Goal: Information Seeking & Learning: Find specific fact

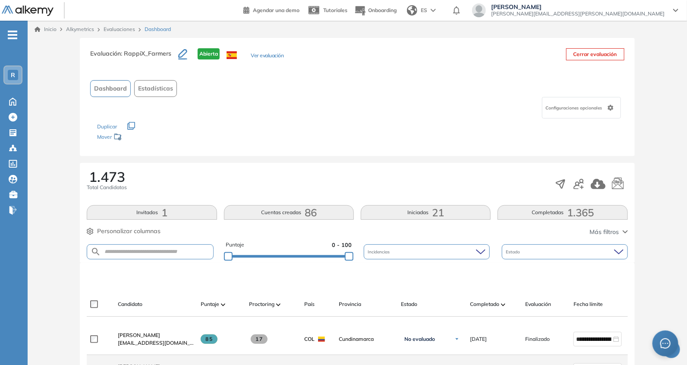
scroll to position [252, 0]
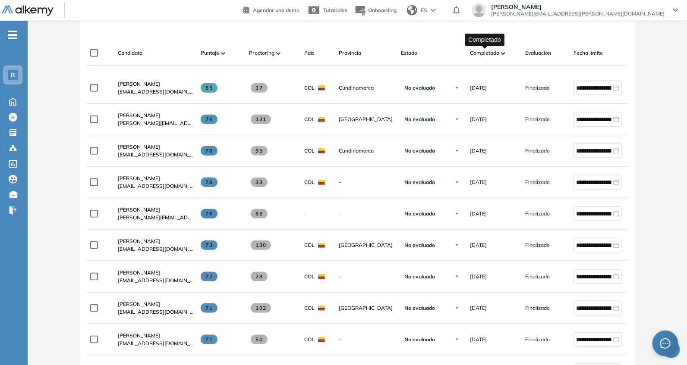
click at [488, 50] on span "Completado" at bounding box center [484, 53] width 29 height 8
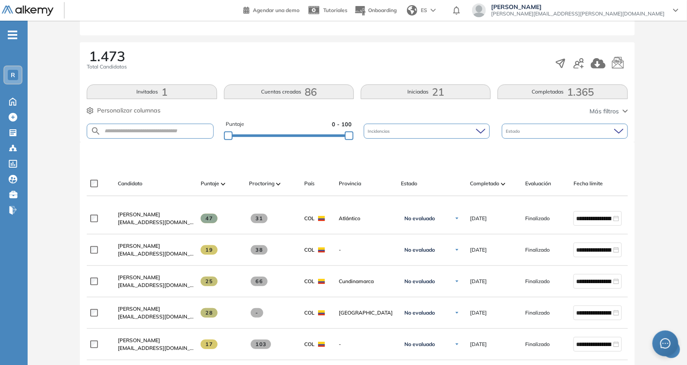
scroll to position [126, 0]
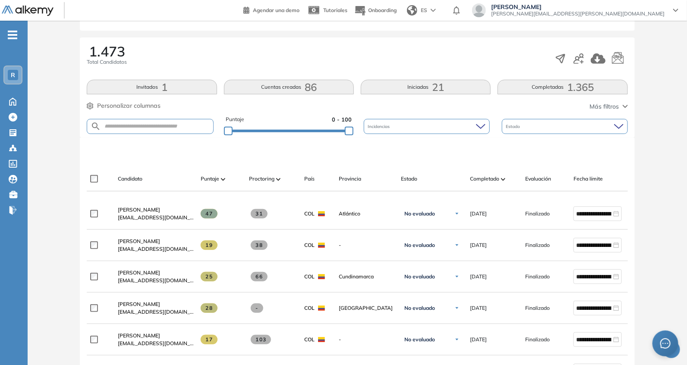
click at [329, 132] on div "Puntaje 0 - 100" at bounding box center [289, 127] width 126 height 22
click at [327, 132] on div "Puntaje 0 - 100" at bounding box center [289, 127] width 126 height 22
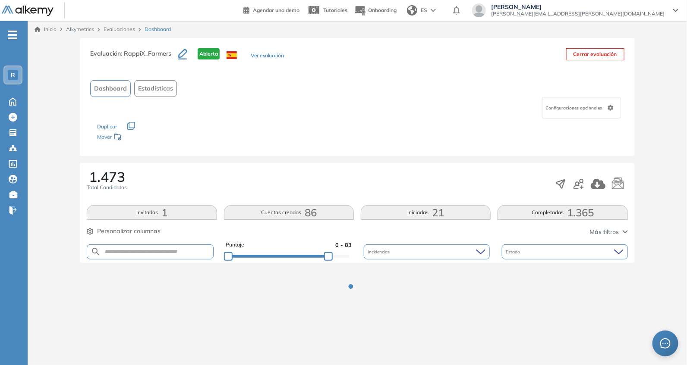
scroll to position [0, 0]
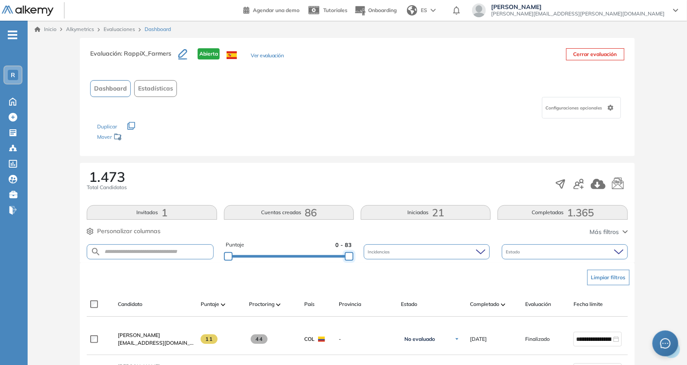
drag, startPoint x: 330, startPoint y: 255, endPoint x: 371, endPoint y: 246, distance: 41.2
click at [370, 252] on div "Puntaje 0 - 83 Incidencias Estado" at bounding box center [357, 252] width 541 height 22
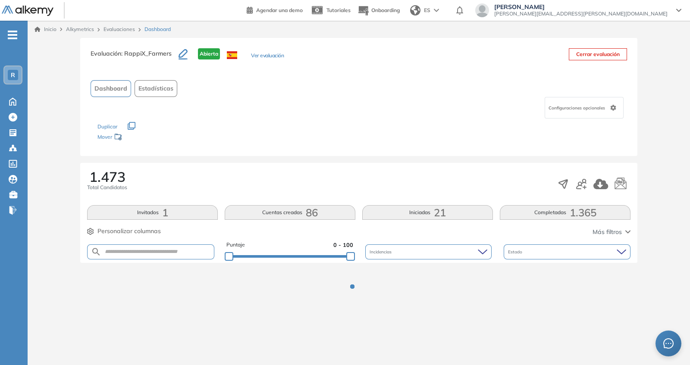
click at [338, 65] on div "Evaluación : RappiX_Farmers Abierta Ver evaluación Cerrar evaluación" at bounding box center [359, 59] width 537 height 22
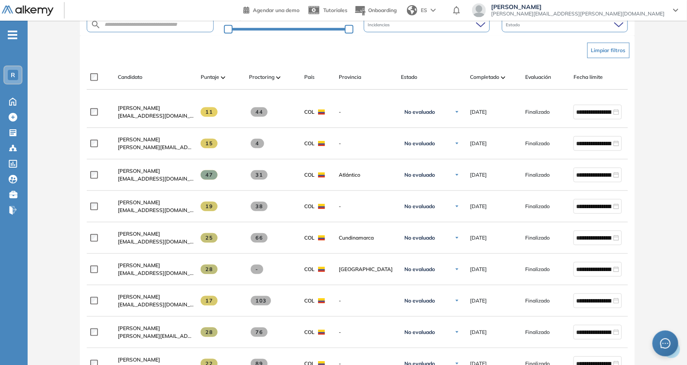
scroll to position [252, 0]
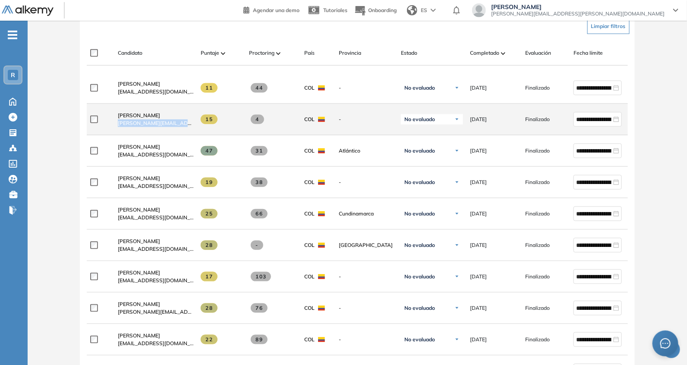
drag, startPoint x: 114, startPoint y: 128, endPoint x: 192, endPoint y: 132, distance: 77.8
click at [192, 132] on div "[PERSON_NAME] [PERSON_NAME][EMAIL_ADDRESS][DOMAIN_NAME]" at bounding box center [152, 119] width 83 height 29
copy span "[PERSON_NAME][EMAIL_ADDRESS][DOMAIN_NAME]"
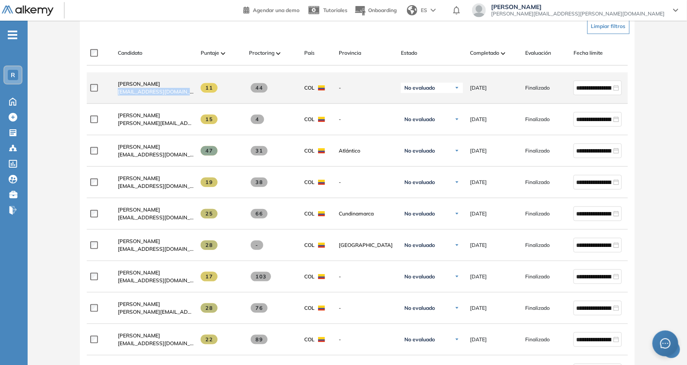
drag, startPoint x: 116, startPoint y: 100, endPoint x: 198, endPoint y: 98, distance: 81.6
click at [198, 98] on div "**********" at bounding box center [377, 87] width 580 height 31
copy div "[EMAIL_ADDRESS][DOMAIN_NAME]"
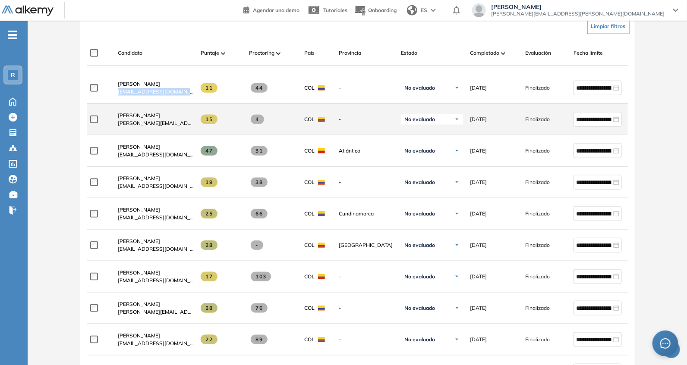
scroll to position [126, 0]
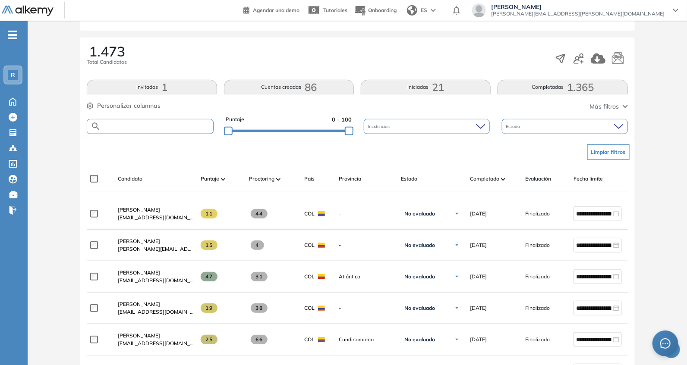
click at [164, 126] on input "text" at bounding box center [157, 126] width 112 height 6
paste input "**********"
type input "**********"
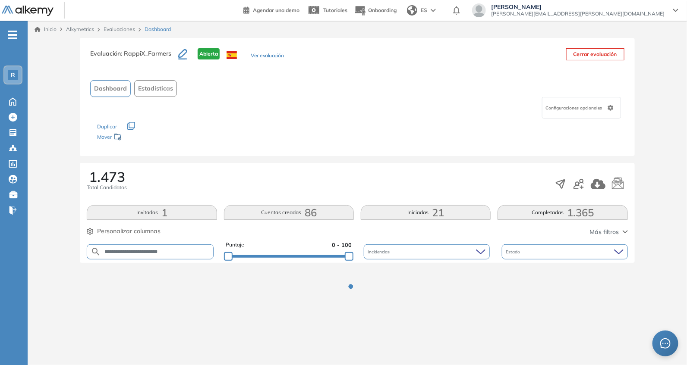
scroll to position [0, 0]
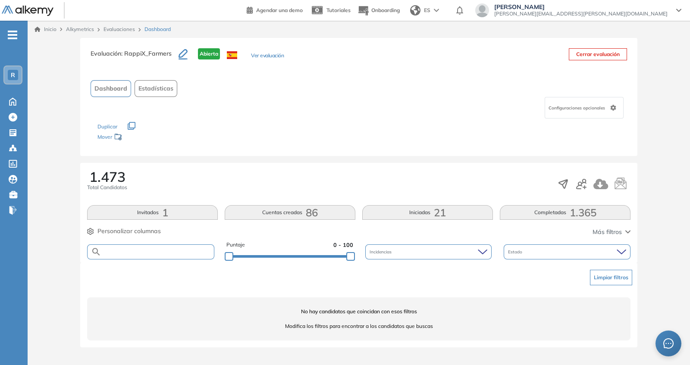
drag, startPoint x: 305, startPoint y: 256, endPoint x: 311, endPoint y: 260, distance: 7.2
click at [311, 259] on div at bounding box center [290, 256] width 122 height 5
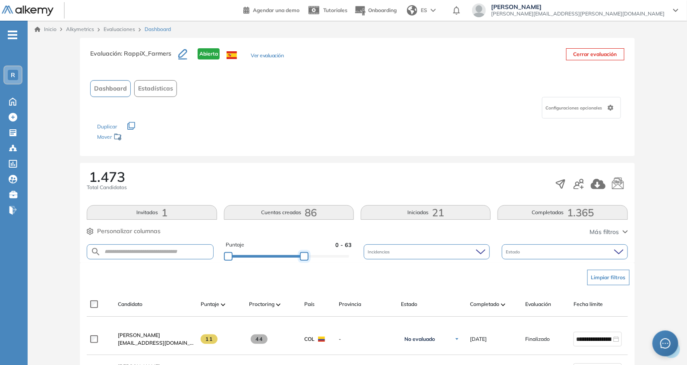
drag, startPoint x: 306, startPoint y: 257, endPoint x: 445, endPoint y: 286, distance: 141.8
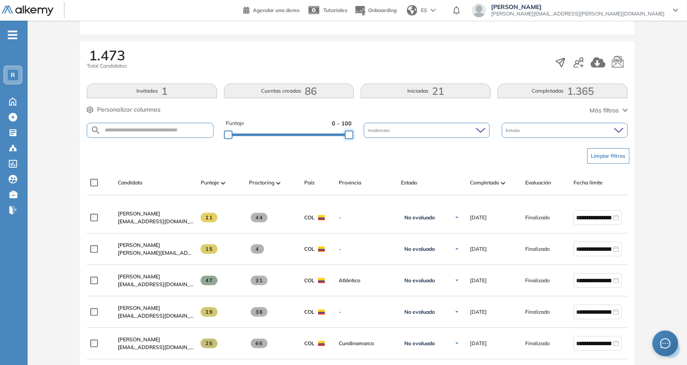
scroll to position [126, 0]
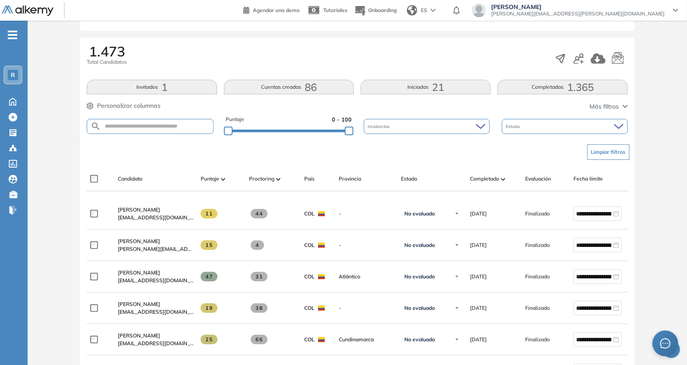
click at [342, 132] on div "Puntaje 0 - 100" at bounding box center [289, 127] width 126 height 22
click at [332, 134] on div "Puntaje 0 - 100" at bounding box center [289, 127] width 126 height 22
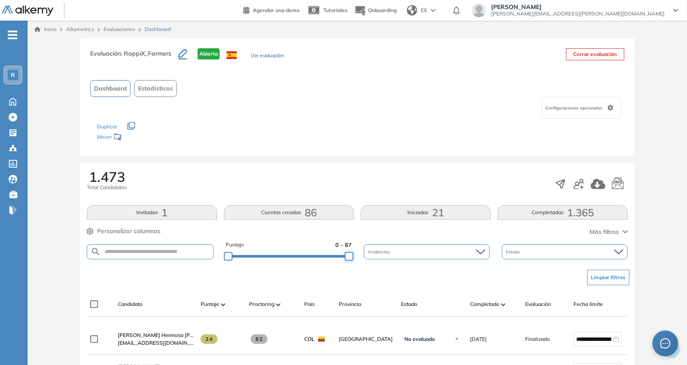
drag, startPoint x: 329, startPoint y: 253, endPoint x: 389, endPoint y: 225, distance: 66.0
click at [361, 247] on div "Puntaje 0 - 87 Incidencias Estado" at bounding box center [357, 252] width 541 height 22
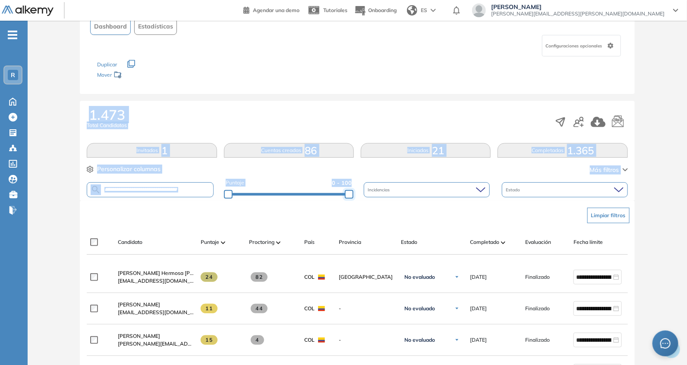
scroll to position [126, 0]
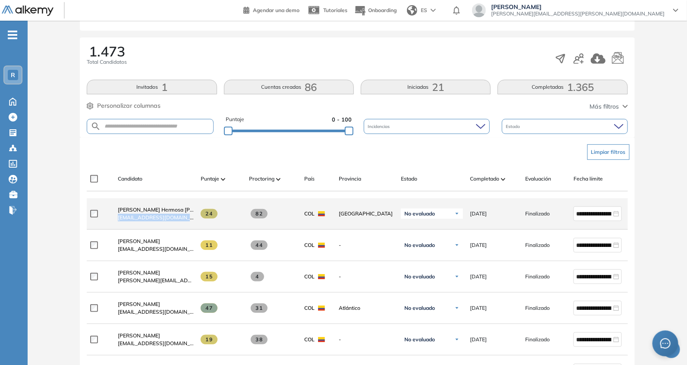
drag, startPoint x: 112, startPoint y: 223, endPoint x: 198, endPoint y: 231, distance: 86.6
click at [198, 230] on div "**********" at bounding box center [377, 213] width 580 height 31
copy div "[EMAIL_ADDRESS][DOMAIN_NAME]"
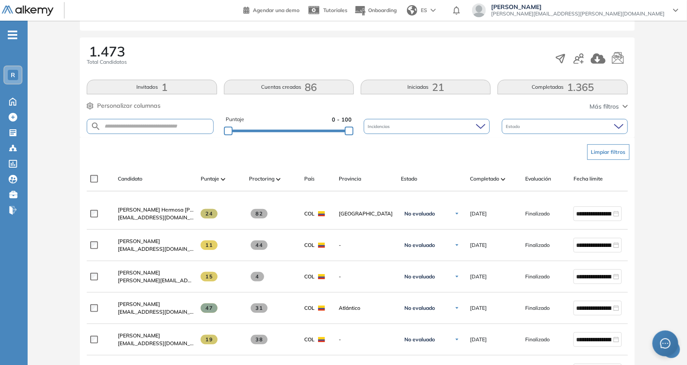
click at [148, 164] on div "Limpiar filtros" at bounding box center [358, 152] width 541 height 26
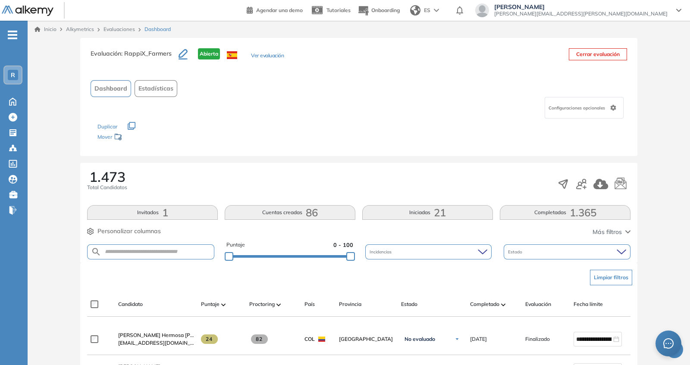
drag, startPoint x: 327, startPoint y: 258, endPoint x: 403, endPoint y: 266, distance: 76.4
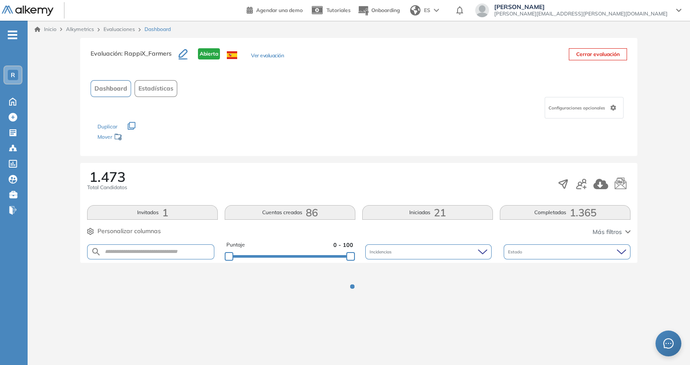
click at [280, 132] on div "Los siguientes tests ya no están disponibles o tienen una nueva versión Revisa …" at bounding box center [359, 132] width 523 height 27
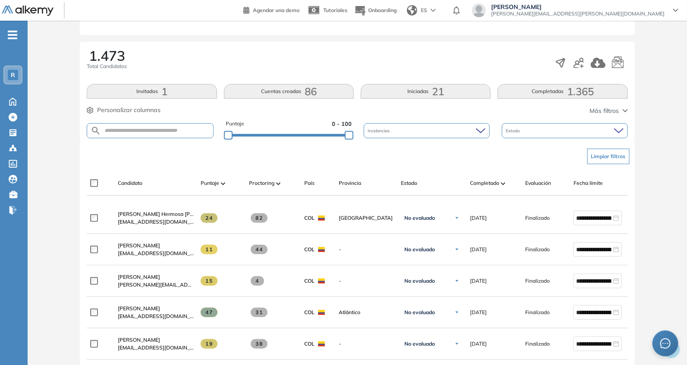
scroll to position [126, 0]
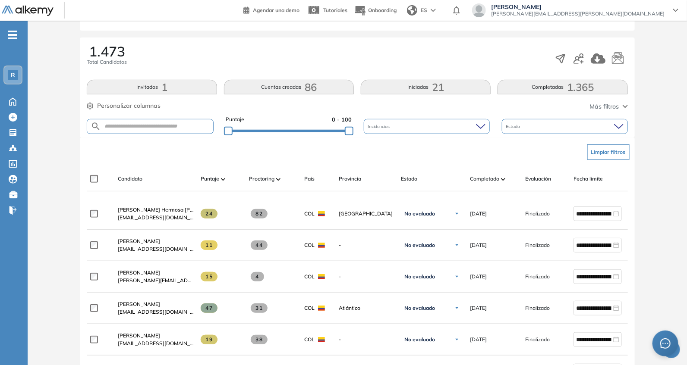
click at [169, 163] on div "Limpiar filtros" at bounding box center [358, 152] width 541 height 26
click at [334, 126] on div "Puntaje 0 - 100" at bounding box center [289, 127] width 126 height 22
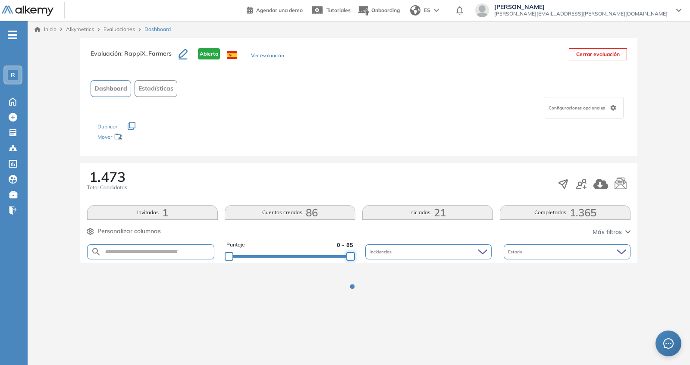
drag, startPoint x: 328, startPoint y: 258, endPoint x: 412, endPoint y: 261, distance: 84.2
click at [412, 261] on div "Puntaje 0 - 85 Incidencias Estado" at bounding box center [359, 252] width 544 height 22
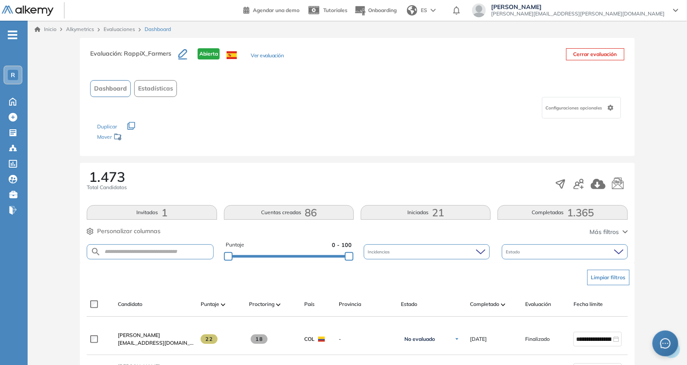
click at [343, 145] on div "Evaluación : RappiX_Farmers Abierta Ver evaluación Cerrar evaluación Dashboard …" at bounding box center [357, 97] width 554 height 118
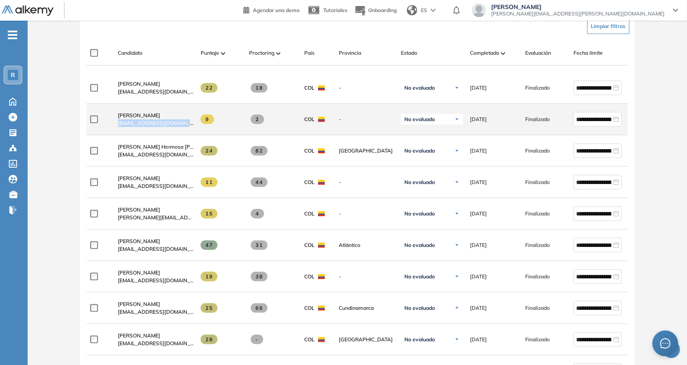
drag, startPoint x: 115, startPoint y: 128, endPoint x: 190, endPoint y: 128, distance: 75.1
click at [190, 128] on div "[PERSON_NAME] [PERSON_NAME][EMAIL_ADDRESS][DOMAIN_NAME]" at bounding box center [152, 119] width 83 height 29
copy span "[EMAIL_ADDRESS][DOMAIN_NAME]"
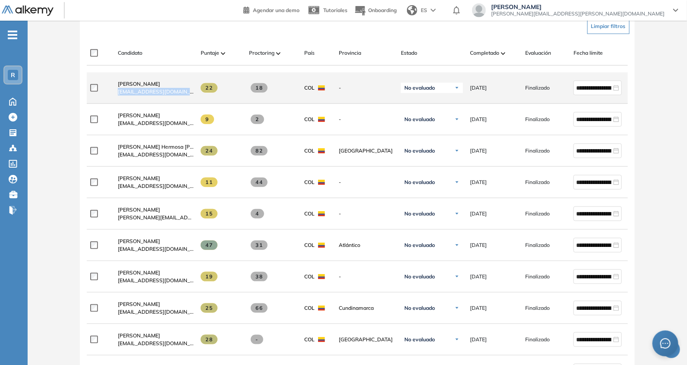
drag, startPoint x: 116, startPoint y: 98, endPoint x: 196, endPoint y: 102, distance: 80.4
click at [196, 102] on div "**********" at bounding box center [377, 87] width 580 height 31
copy div "[EMAIL_ADDRESS][DOMAIN_NAME]"
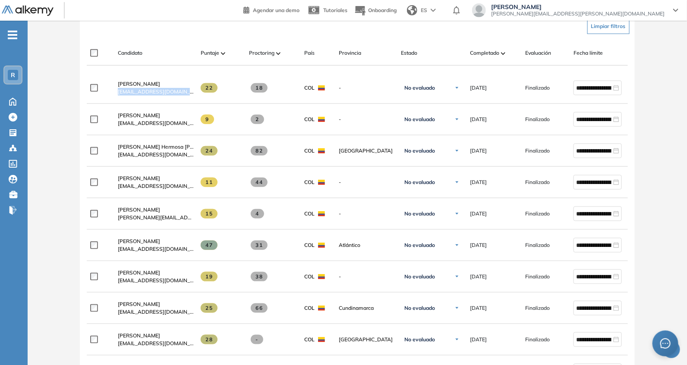
click at [259, 33] on div "Limpiar filtros" at bounding box center [358, 26] width 541 height 26
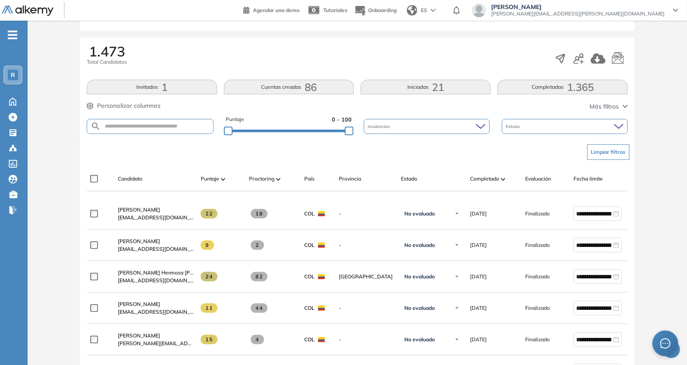
click at [328, 133] on div "Puntaje 0 - 100" at bounding box center [289, 127] width 126 height 22
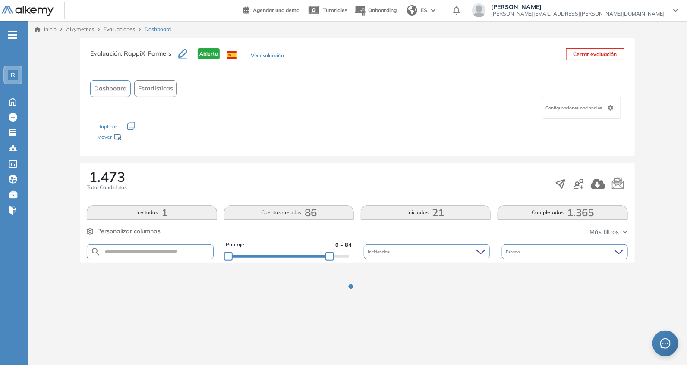
click at [330, 131] on div "Evaluación : RappiX_Farmers Abierta Ver evaluación Cerrar evaluación Dashboard …" at bounding box center [357, 181] width 652 height 286
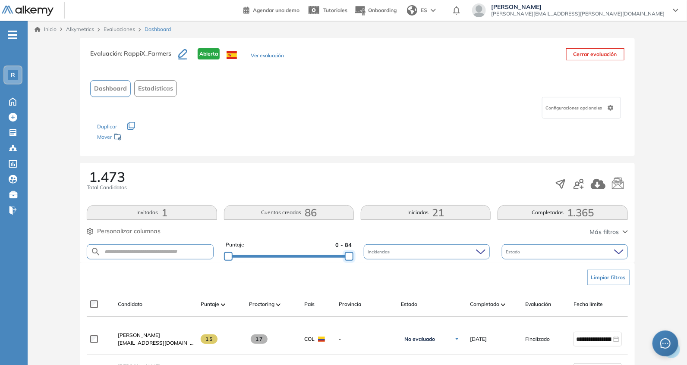
drag, startPoint x: 331, startPoint y: 255, endPoint x: 406, endPoint y: 256, distance: 74.2
click at [406, 256] on div "Puntaje 0 - 84 Incidencias Estado" at bounding box center [357, 252] width 541 height 22
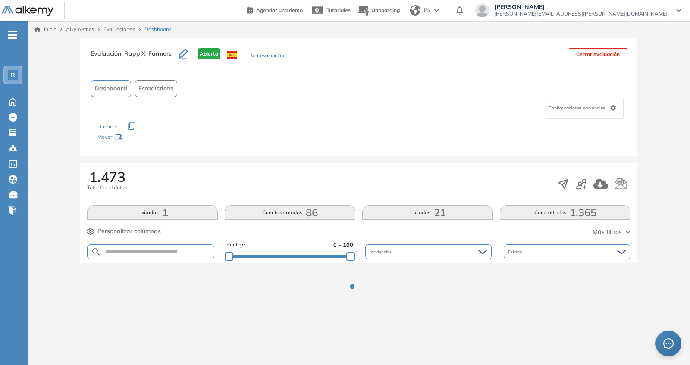
click at [339, 156] on div "Evaluación : RappiX_Farmers Abierta Ver evaluación Cerrar evaluación Dashboard …" at bounding box center [359, 181] width 656 height 286
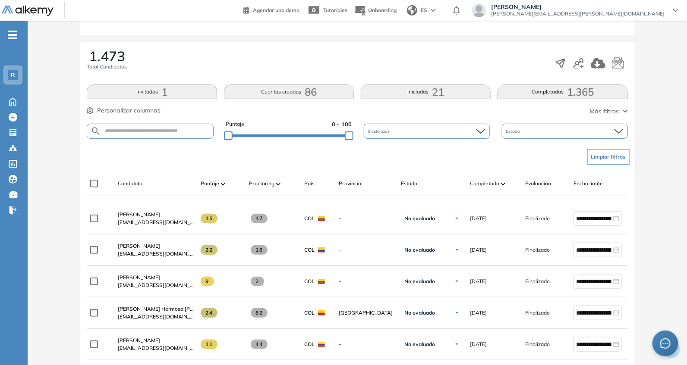
scroll to position [126, 0]
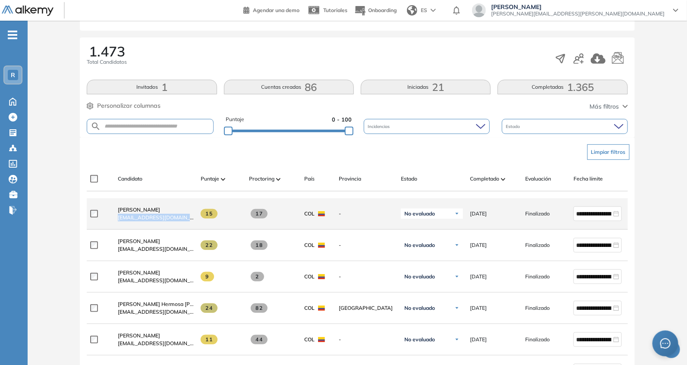
drag, startPoint x: 112, startPoint y: 221, endPoint x: 199, endPoint y: 230, distance: 87.1
click at [199, 230] on div "**********" at bounding box center [377, 213] width 580 height 31
copy div "[EMAIL_ADDRESS][DOMAIN_NAME]"
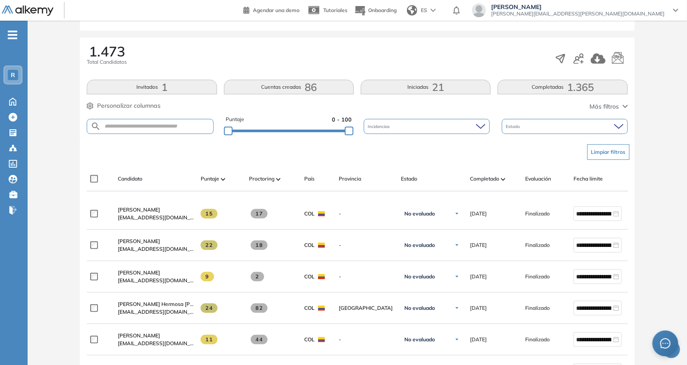
click at [170, 169] on div "Candidato Puntaje Proctoring País Provincia Estado Completado Evaluación Fecha …" at bounding box center [357, 179] width 541 height 25
click at [320, 126] on div "Puntaje 0 - 100" at bounding box center [289, 127] width 126 height 22
click at [327, 134] on div "Puntaje 0 - 100" at bounding box center [289, 127] width 126 height 22
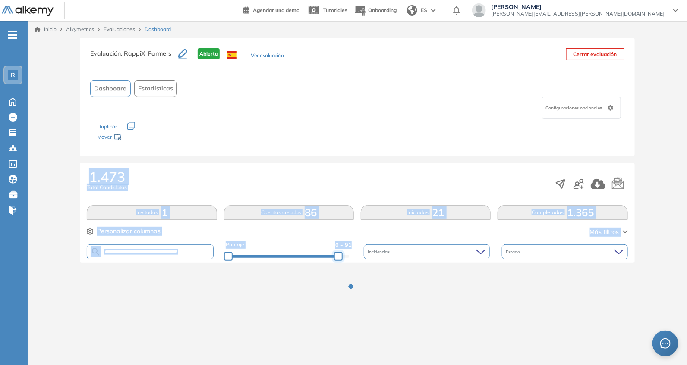
drag, startPoint x: 340, startPoint y: 257, endPoint x: 383, endPoint y: 258, distance: 42.7
click at [383, 260] on div "Puntaje 0 - 91 Incidencias Estado" at bounding box center [357, 252] width 541 height 22
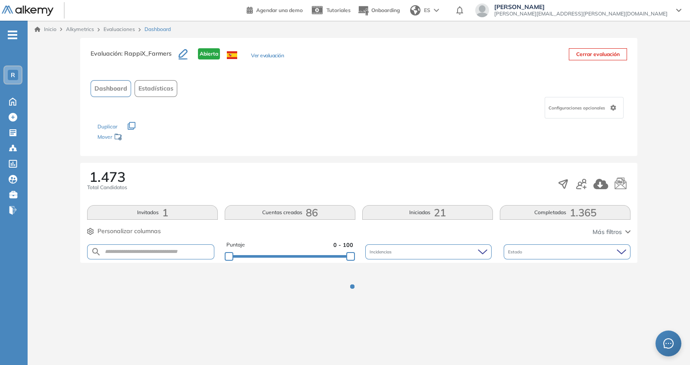
click at [306, 158] on div "Evaluación : RappiX_Farmers Abierta Ver evaluación Cerrar evaluación Dashboard …" at bounding box center [359, 181] width 656 height 286
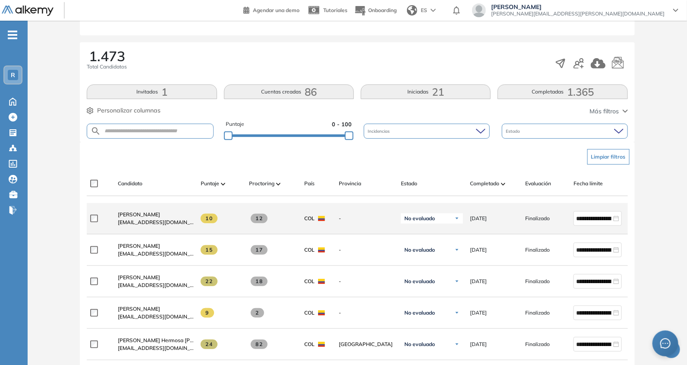
scroll to position [126, 0]
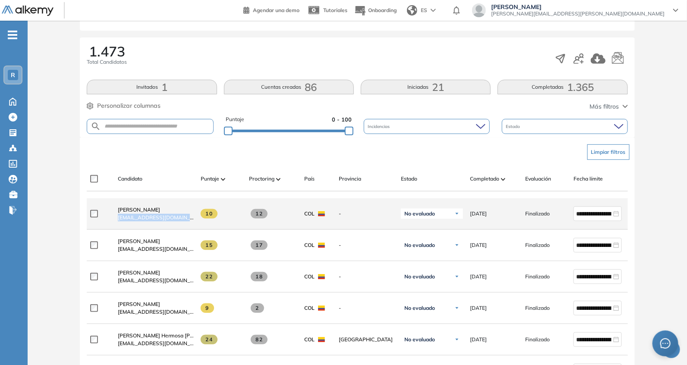
drag, startPoint x: 118, startPoint y: 225, endPoint x: 196, endPoint y: 232, distance: 78.8
click at [196, 230] on div "**********" at bounding box center [377, 213] width 580 height 31
copy span "[EMAIL_ADDRESS][DOMAIN_NAME]"
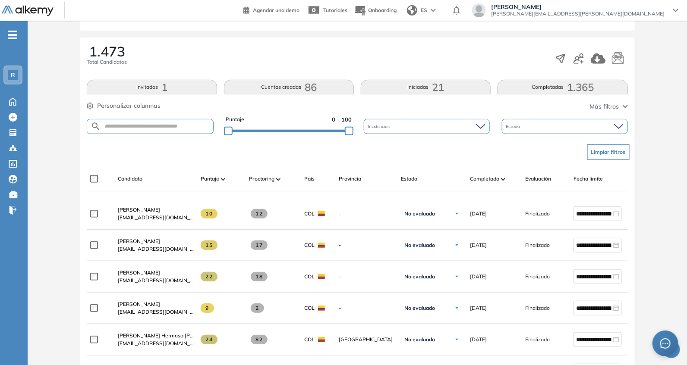
click at [180, 154] on div "Limpiar filtros" at bounding box center [358, 152] width 541 height 26
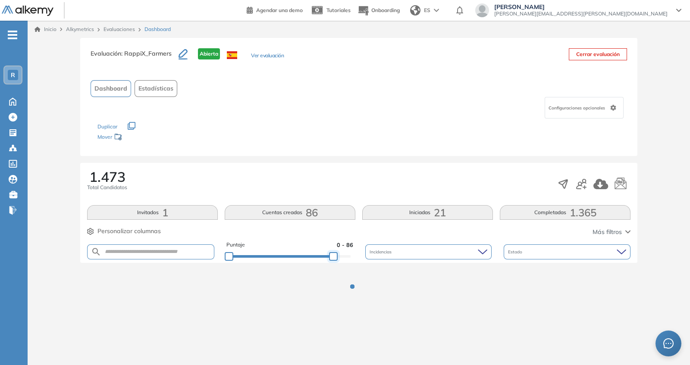
drag, startPoint x: 335, startPoint y: 251, endPoint x: 364, endPoint y: 248, distance: 29.5
click at [363, 249] on div "Puntaje 0 - 86 Incidencias Estado" at bounding box center [359, 252] width 544 height 22
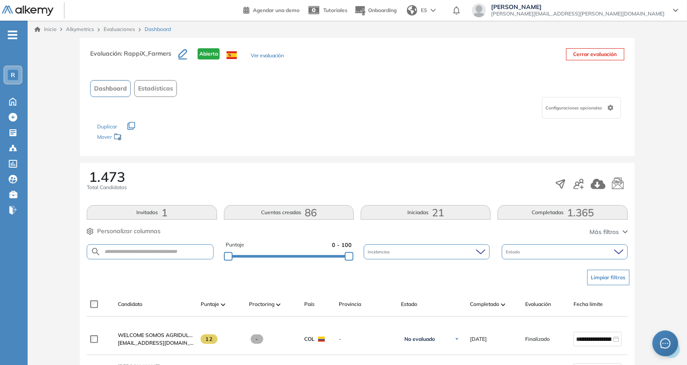
click at [352, 182] on div "1.473 Total Candidatos" at bounding box center [357, 184] width 541 height 28
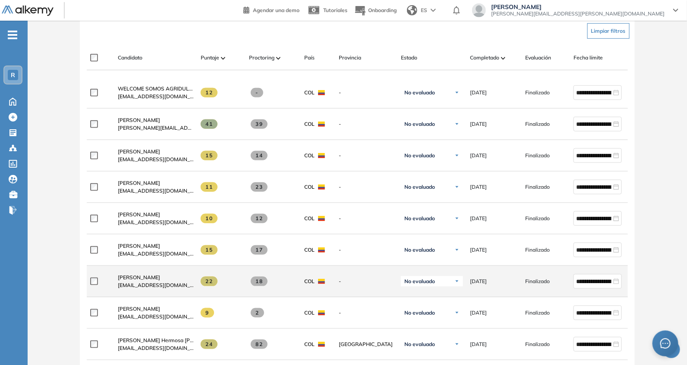
scroll to position [252, 0]
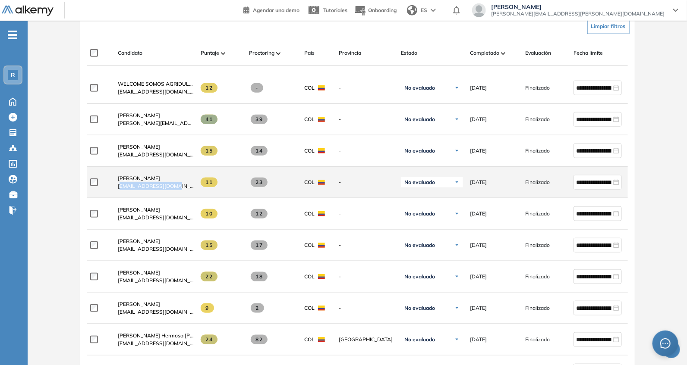
drag, startPoint x: 121, startPoint y: 190, endPoint x: 174, endPoint y: 195, distance: 52.9
click at [174, 195] on div "[PERSON_NAME] [EMAIL_ADDRESS][DOMAIN_NAME]" at bounding box center [152, 182] width 83 height 29
click at [114, 189] on div "[PERSON_NAME] [EMAIL_ADDRESS][DOMAIN_NAME]" at bounding box center [152, 182] width 83 height 29
drag, startPoint x: 114, startPoint y: 189, endPoint x: 180, endPoint y: 186, distance: 66.1
click at [180, 186] on div "[PERSON_NAME] [EMAIL_ADDRESS][DOMAIN_NAME]" at bounding box center [152, 182] width 83 height 29
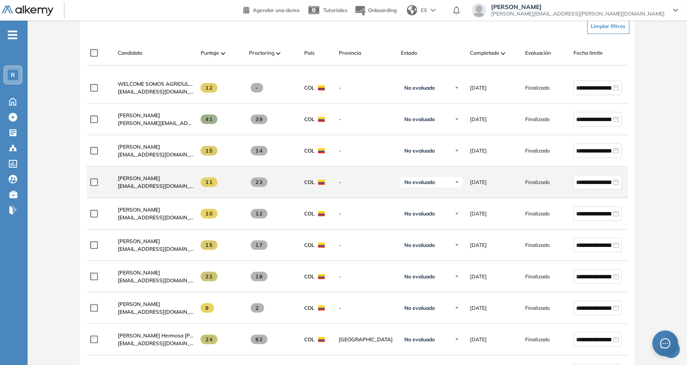
click at [100, 193] on div at bounding box center [100, 183] width 21 height 22
drag, startPoint x: 116, startPoint y: 193, endPoint x: 195, endPoint y: 194, distance: 78.1
click at [195, 194] on div "**********" at bounding box center [377, 182] width 580 height 31
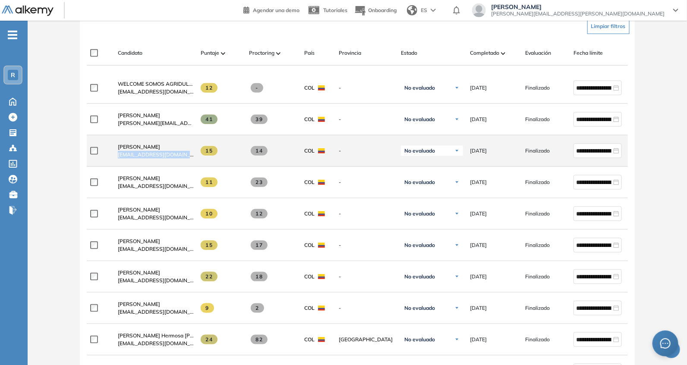
drag, startPoint x: 114, startPoint y: 158, endPoint x: 198, endPoint y: 164, distance: 84.8
click at [198, 164] on div "**********" at bounding box center [377, 150] width 580 height 31
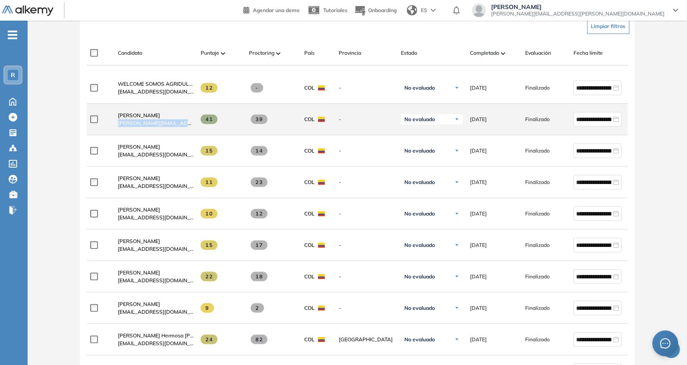
drag, startPoint x: 112, startPoint y: 126, endPoint x: 190, endPoint y: 127, distance: 78.1
click at [190, 127] on div "Johanna Hernandez [EMAIL_ADDRESS][DOMAIN_NAME]" at bounding box center [152, 119] width 83 height 29
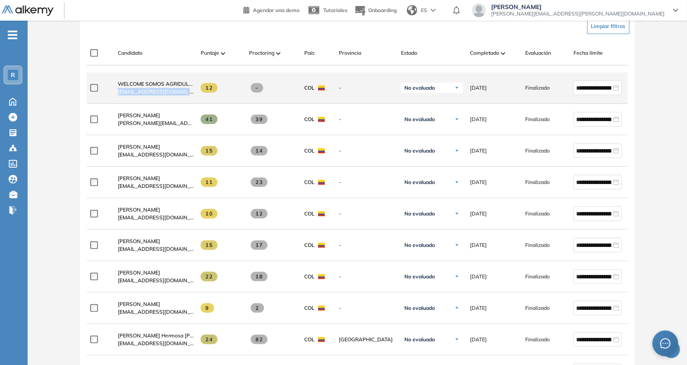
drag, startPoint x: 116, startPoint y: 97, endPoint x: 202, endPoint y: 101, distance: 85.5
click at [202, 101] on div "**********" at bounding box center [377, 87] width 580 height 31
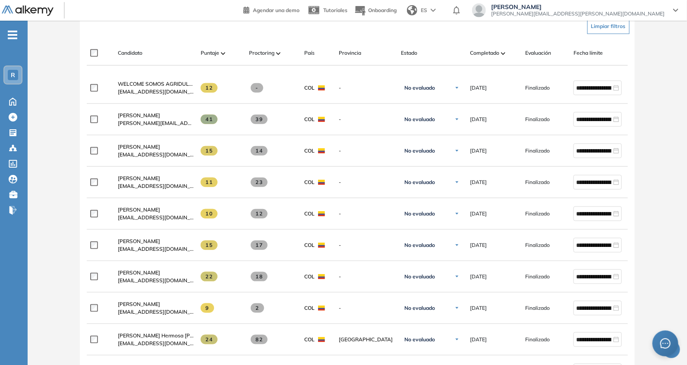
click at [182, 39] on div "**********" at bounding box center [357, 358] width 554 height 692
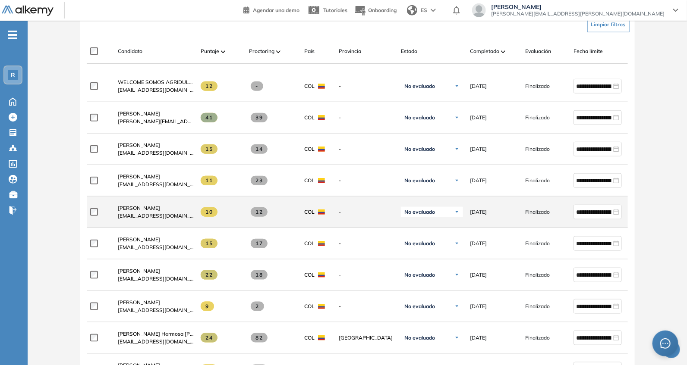
scroll to position [126, 0]
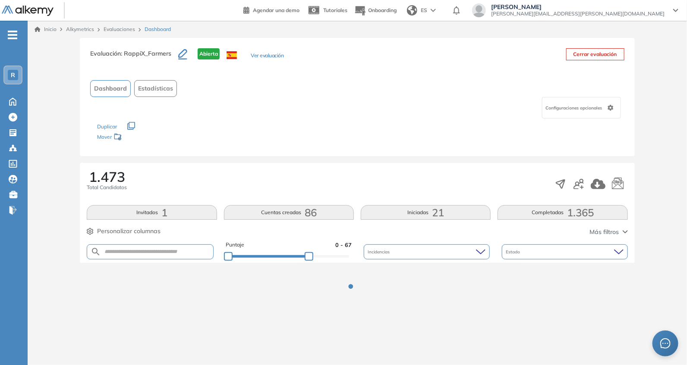
scroll to position [0, 0]
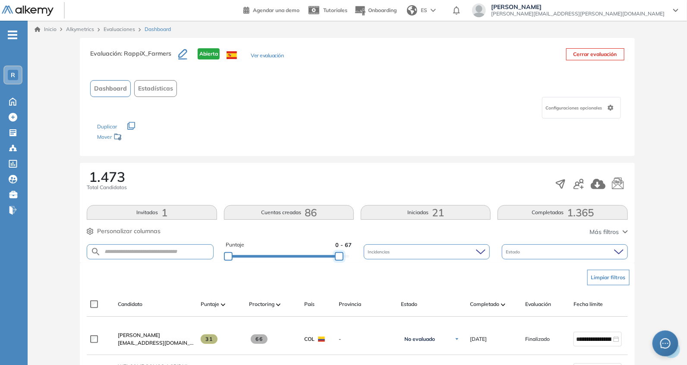
drag, startPoint x: 310, startPoint y: 256, endPoint x: 375, endPoint y: 251, distance: 65.3
click at [375, 258] on div "Puntaje 0 - 67 Incidencias Estado" at bounding box center [357, 252] width 541 height 22
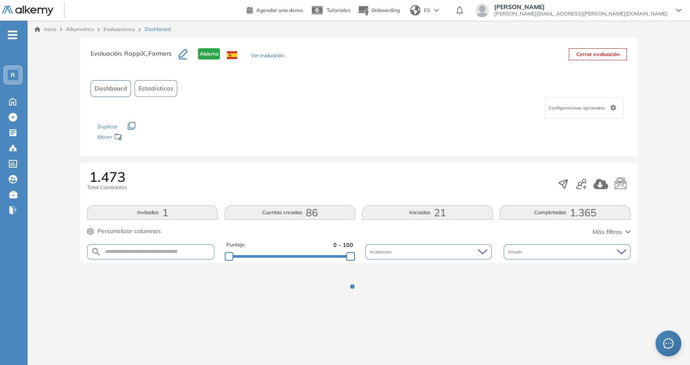
click at [324, 167] on div "1.473 Total Candidatos Invitados 1 Cuentas creadas 86 Iniciadas 21 Completadas …" at bounding box center [358, 213] width 557 height 100
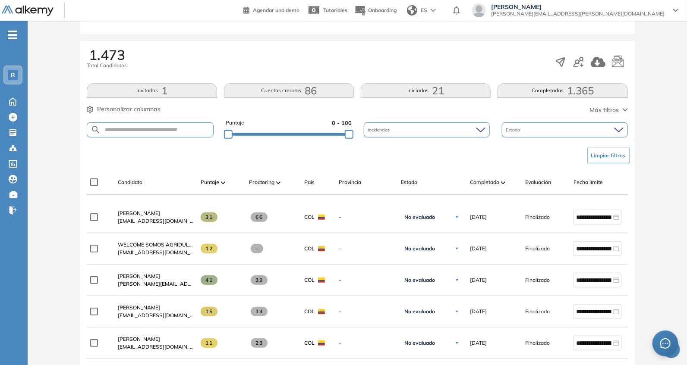
scroll to position [126, 0]
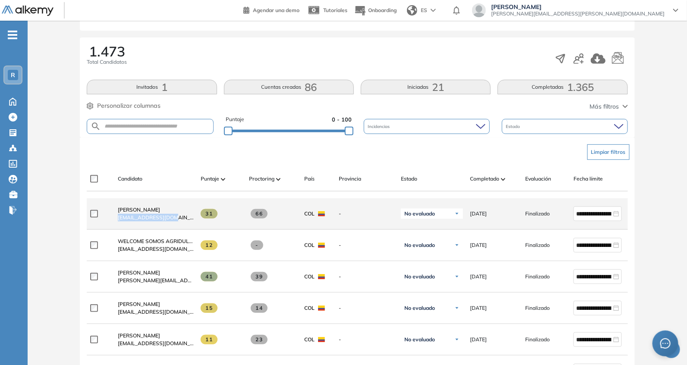
drag, startPoint x: 113, startPoint y: 223, endPoint x: 181, endPoint y: 226, distance: 68.3
click at [182, 227] on div "[PERSON_NAME] [EMAIL_ADDRESS][DOMAIN_NAME]" at bounding box center [152, 213] width 83 height 29
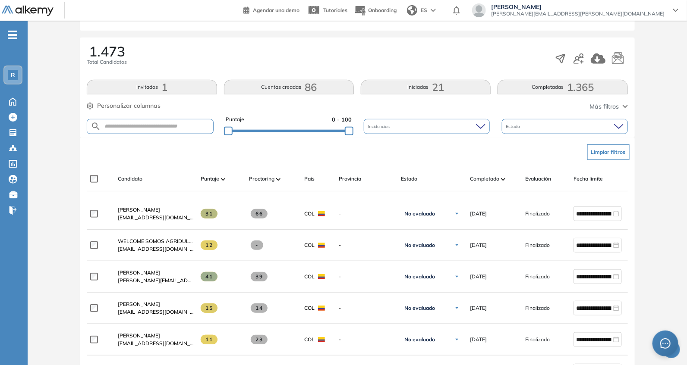
drag, startPoint x: 150, startPoint y: 154, endPoint x: 148, endPoint y: 141, distance: 13.5
click at [153, 154] on div "Limpiar filtros" at bounding box center [358, 152] width 541 height 26
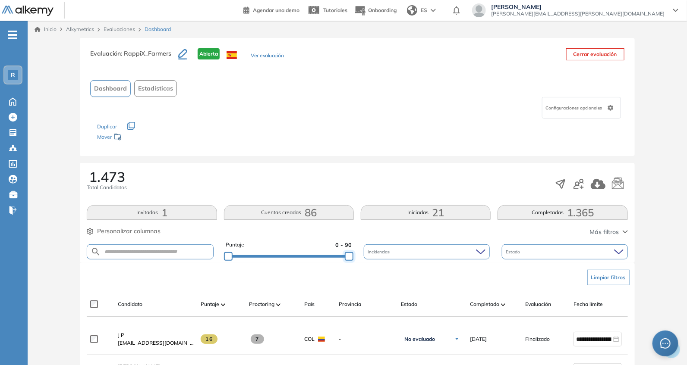
drag, startPoint x: 337, startPoint y: 251, endPoint x: 391, endPoint y: 230, distance: 58.5
click at [425, 253] on div "Puntaje 0 - 90 Incidencias Estado" at bounding box center [357, 252] width 541 height 22
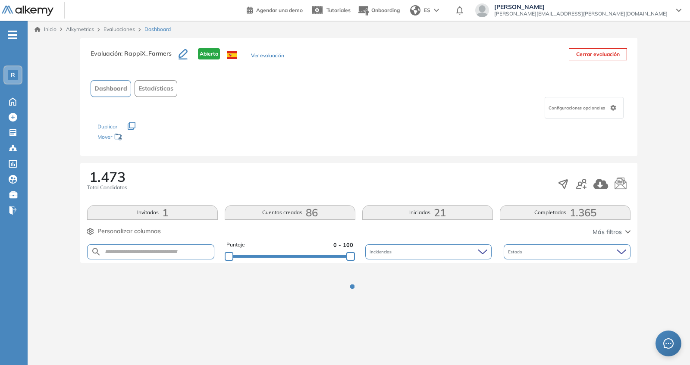
click at [327, 94] on div "Dashboard Estadísticas" at bounding box center [359, 88] width 537 height 17
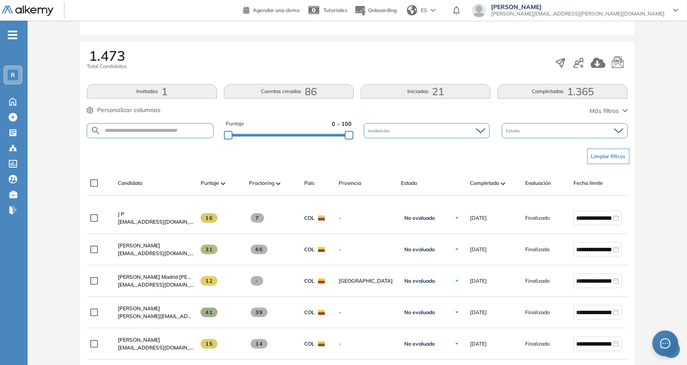
scroll to position [126, 0]
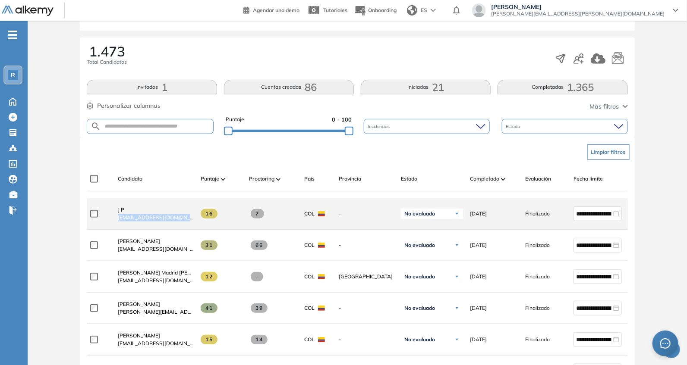
drag, startPoint x: 114, startPoint y: 224, endPoint x: 196, endPoint y: 227, distance: 82.0
click at [196, 227] on div "**********" at bounding box center [377, 213] width 580 height 31
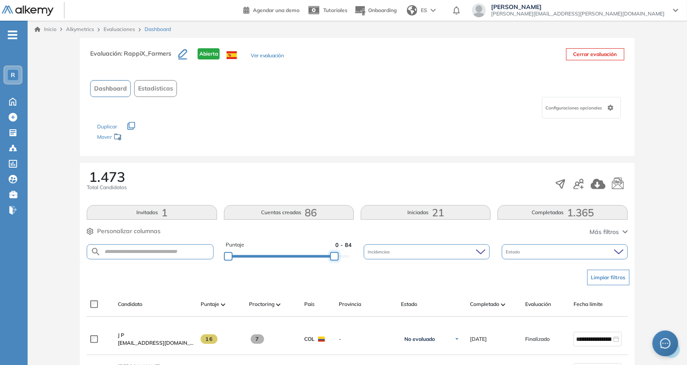
drag, startPoint x: 336, startPoint y: 256, endPoint x: 397, endPoint y: 251, distance: 61.5
click at [393, 253] on div "Puntaje 0 - 84 Incidencias Estado" at bounding box center [357, 252] width 541 height 22
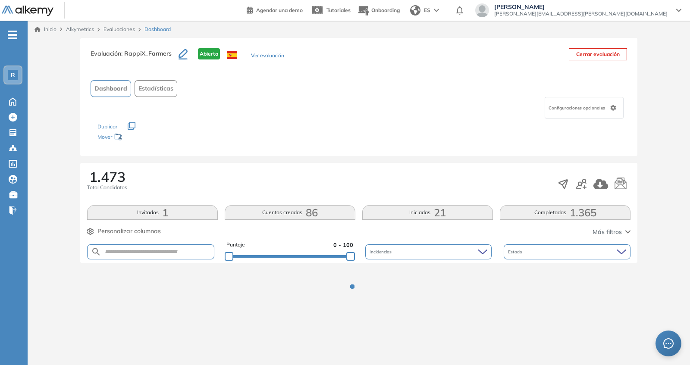
click at [358, 151] on div "Evaluación : RappiX_Farmers Abierta Ver evaluación Cerrar evaluación Dashboard …" at bounding box center [358, 97] width 557 height 118
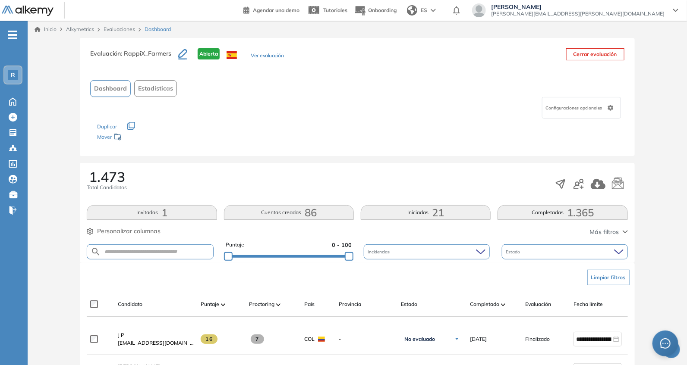
scroll to position [126, 0]
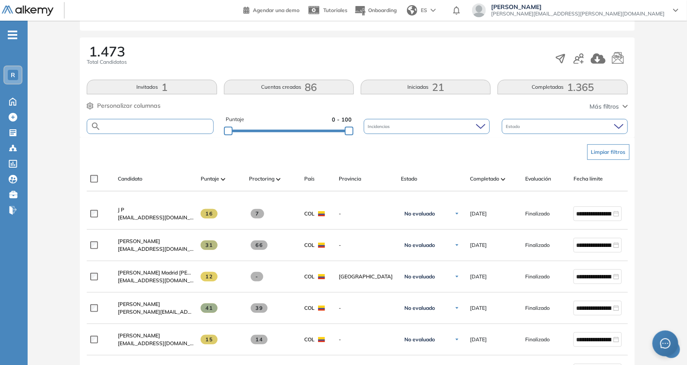
click at [157, 123] on input "text" at bounding box center [157, 126] width 112 height 6
paste input "**********"
type input "**********"
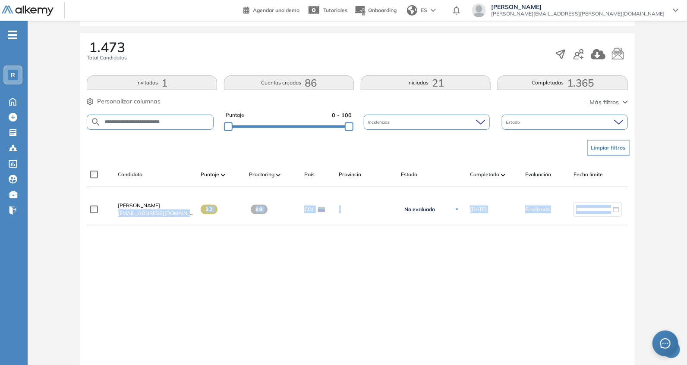
scroll to position [131, 0]
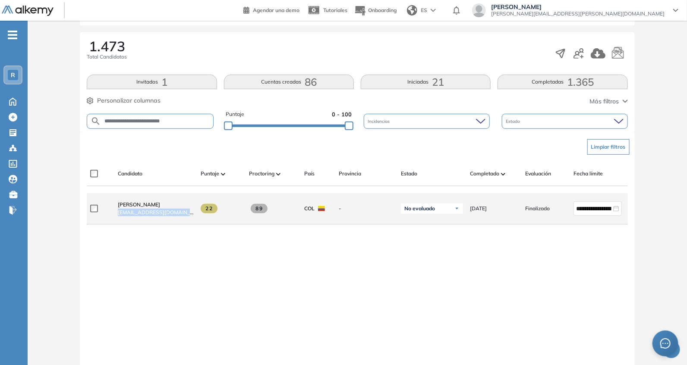
drag, startPoint x: 114, startPoint y: 351, endPoint x: 201, endPoint y: 217, distance: 159.5
click at [201, 217] on div "**********" at bounding box center [377, 208] width 580 height 31
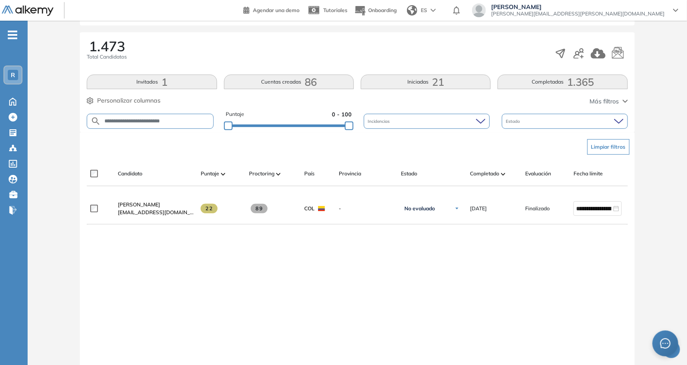
click at [111, 267] on div "**********" at bounding box center [357, 281] width 541 height 176
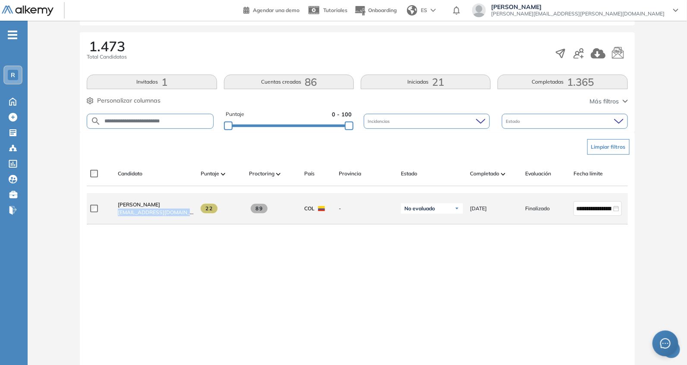
drag, startPoint x: 115, startPoint y: 219, endPoint x: 202, endPoint y: 223, distance: 87.7
click at [202, 223] on div "**********" at bounding box center [377, 208] width 580 height 31
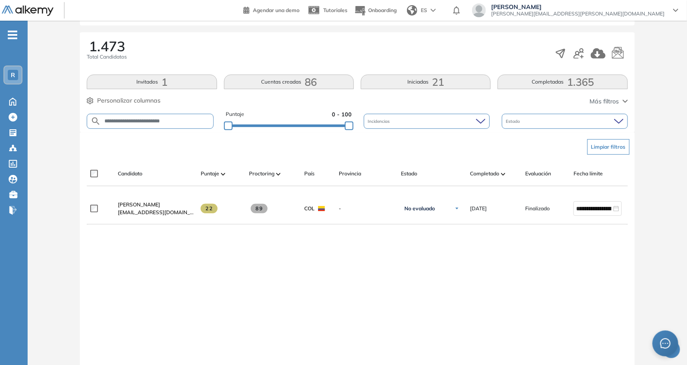
drag, startPoint x: 204, startPoint y: 275, endPoint x: 210, endPoint y: 274, distance: 5.8
click at [205, 275] on div "**********" at bounding box center [357, 281] width 541 height 176
click at [333, 127] on div "**********" at bounding box center [357, 150] width 652 height 487
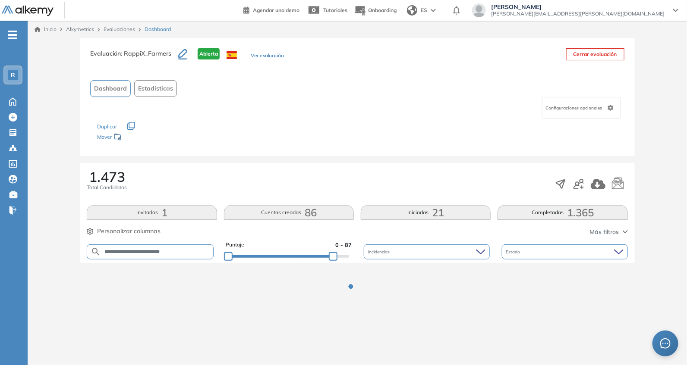
scroll to position [0, 0]
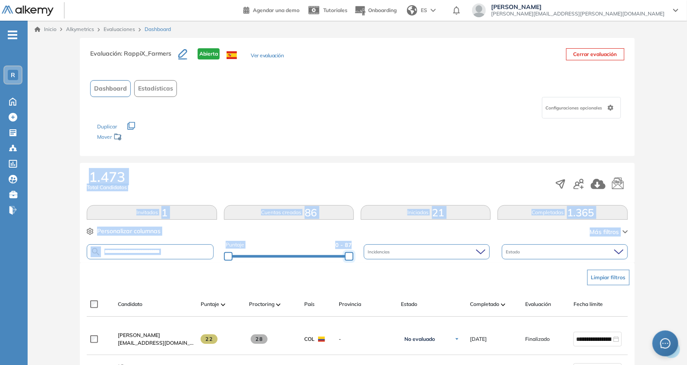
drag, startPoint x: 329, startPoint y: 252, endPoint x: 437, endPoint y: 251, distance: 107.9
click at [444, 258] on div "**********" at bounding box center [357, 252] width 541 height 22
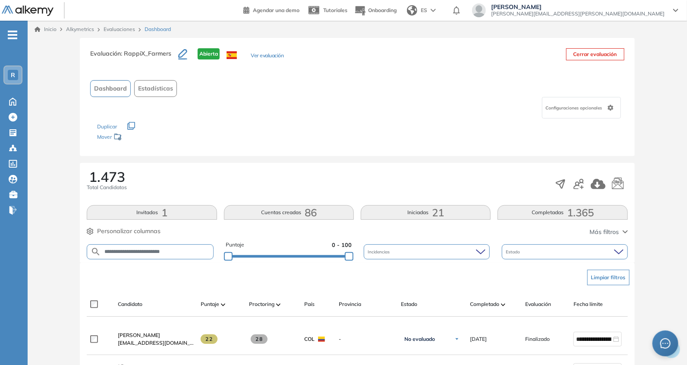
click at [306, 119] on div "Duplicar" at bounding box center [357, 123] width 520 height 8
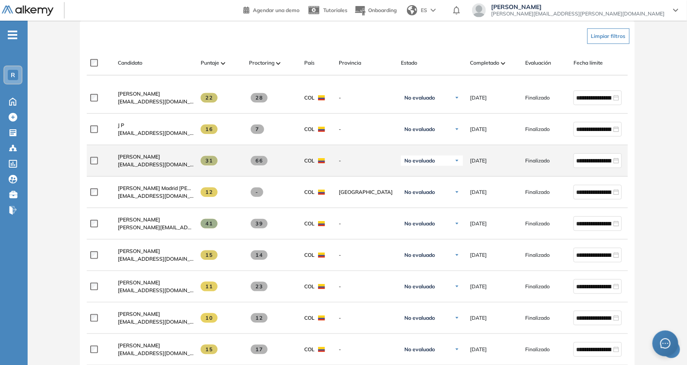
scroll to position [252, 0]
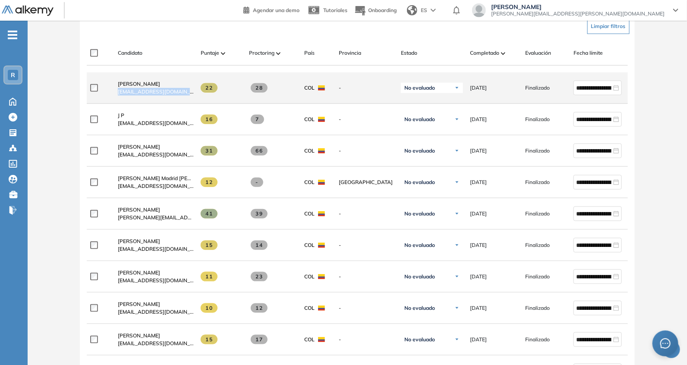
drag, startPoint x: 116, startPoint y: 96, endPoint x: 197, endPoint y: 100, distance: 80.8
click at [197, 100] on div "**********" at bounding box center [377, 87] width 580 height 31
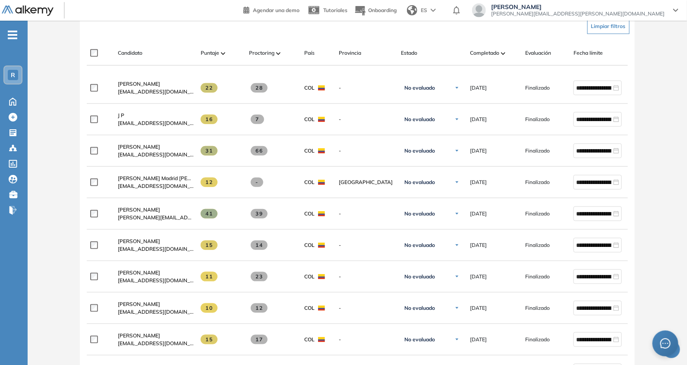
click at [246, 34] on div "Limpiar filtros" at bounding box center [358, 26] width 541 height 26
click at [248, 64] on div "Candidato Puntaje Proctoring País Provincia Estado Completado Evaluación Fecha …" at bounding box center [377, 56] width 580 height 17
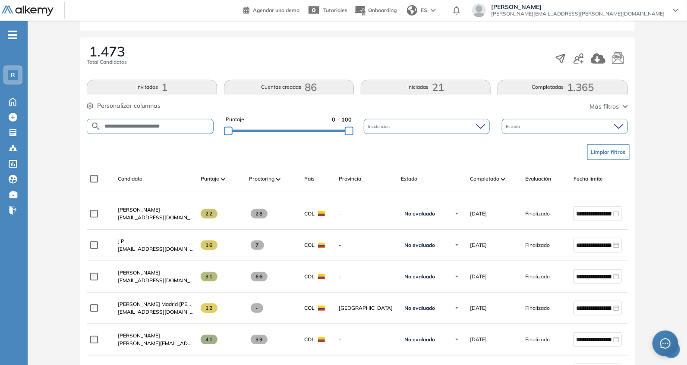
click at [338, 132] on div "Puntaje 0 - 100" at bounding box center [289, 127] width 126 height 22
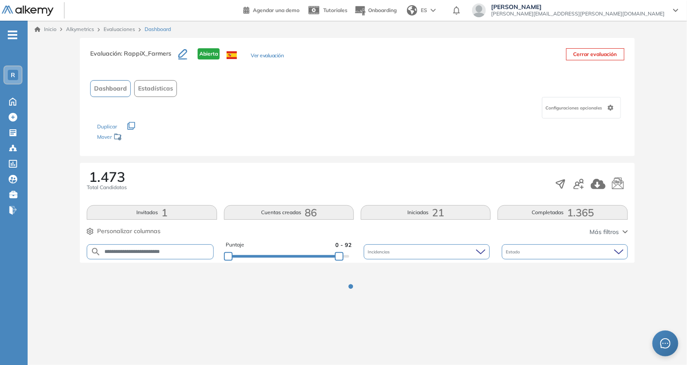
scroll to position [0, 0]
drag, startPoint x: 340, startPoint y: 258, endPoint x: 395, endPoint y: 254, distance: 55.3
click at [395, 255] on div "**********" at bounding box center [359, 252] width 544 height 22
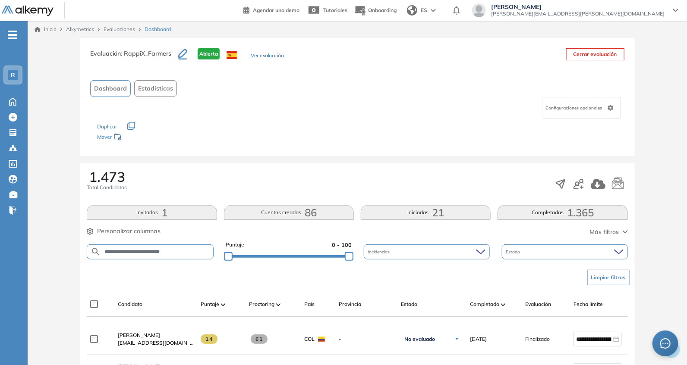
click at [367, 179] on div "1.473 Total Candidatos" at bounding box center [357, 184] width 541 height 28
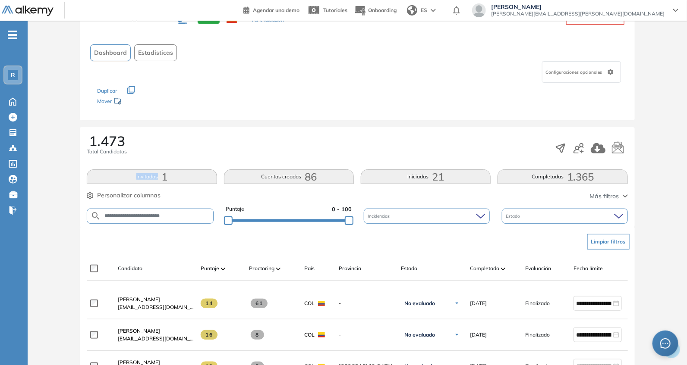
scroll to position [126, 0]
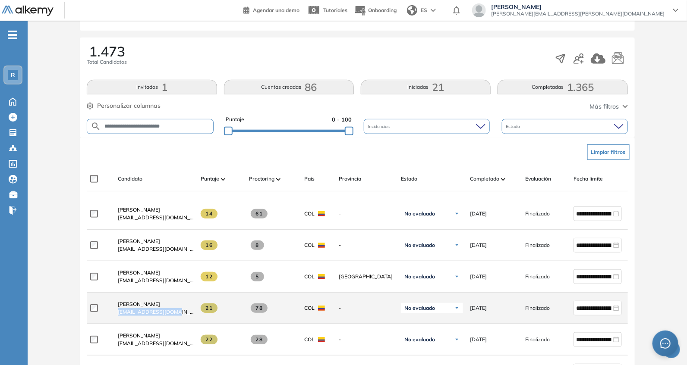
drag, startPoint x: 113, startPoint y: 315, endPoint x: 184, endPoint y: 316, distance: 70.8
click at [184, 316] on div "[PERSON_NAME] [EMAIL_ADDRESS][DOMAIN_NAME]" at bounding box center [152, 308] width 83 height 29
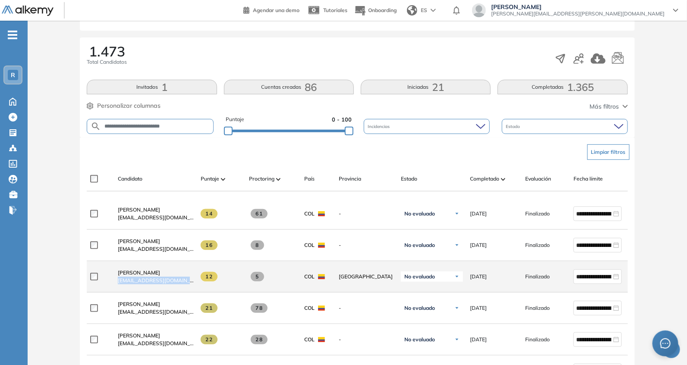
drag, startPoint x: 114, startPoint y: 284, endPoint x: 192, endPoint y: 293, distance: 78.2
click at [192, 292] on div "[PERSON_NAME] [EMAIL_ADDRESS][DOMAIN_NAME]" at bounding box center [152, 276] width 83 height 29
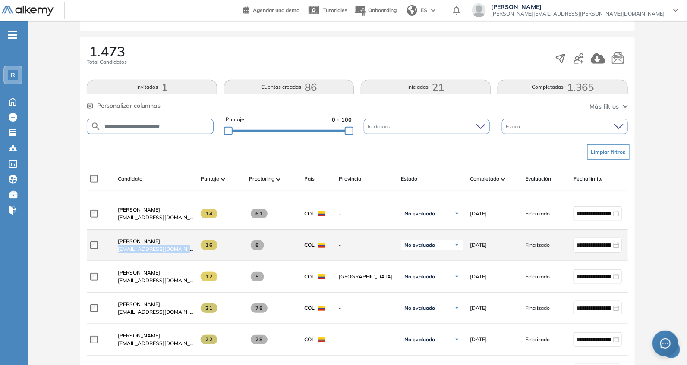
drag, startPoint x: 114, startPoint y: 253, endPoint x: 202, endPoint y: 259, distance: 88.2
click at [202, 259] on div "**********" at bounding box center [377, 245] width 580 height 31
drag, startPoint x: 111, startPoint y: 219, endPoint x: 176, endPoint y: 232, distance: 65.6
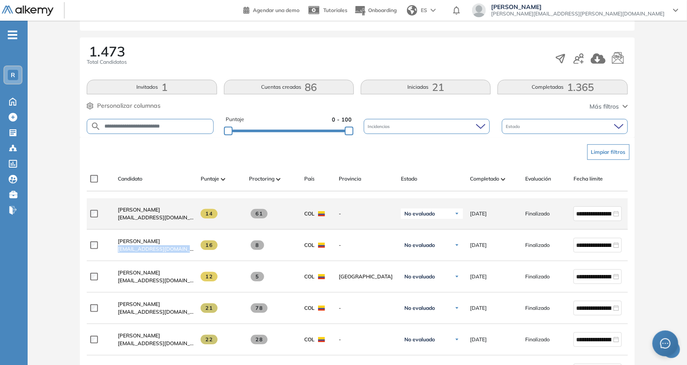
click at [177, 224] on div "[PERSON_NAME] [EMAIL_ADDRESS][DOMAIN_NAME]" at bounding box center [152, 213] width 83 height 29
drag, startPoint x: 116, startPoint y: 220, endPoint x: 183, endPoint y: 230, distance: 67.6
click at [183, 229] on div "[PERSON_NAME] [EMAIL_ADDRESS][DOMAIN_NAME]" at bounding box center [152, 213] width 83 height 29
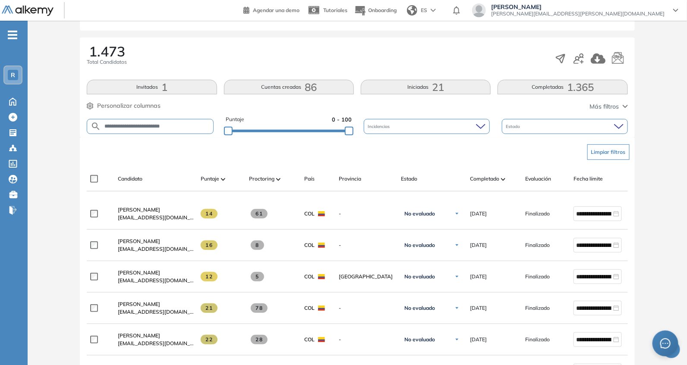
click at [175, 179] on div "Candidato" at bounding box center [156, 179] width 76 height 8
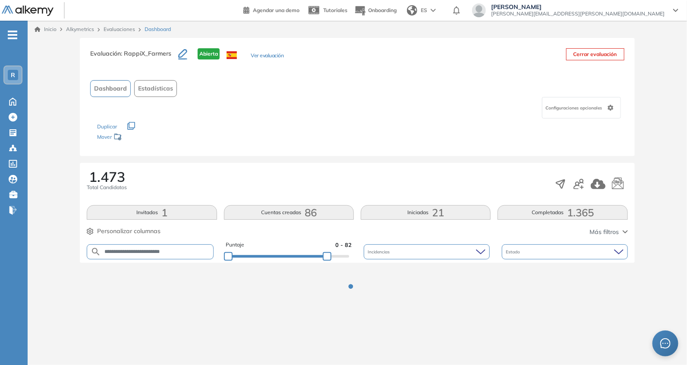
click at [327, 130] on div "**********" at bounding box center [357, 181] width 652 height 286
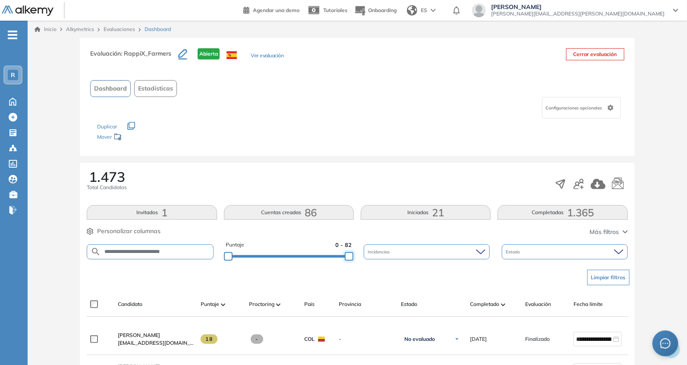
drag, startPoint x: 327, startPoint y: 255, endPoint x: 375, endPoint y: 253, distance: 47.9
click at [375, 253] on div "**********" at bounding box center [357, 252] width 541 height 22
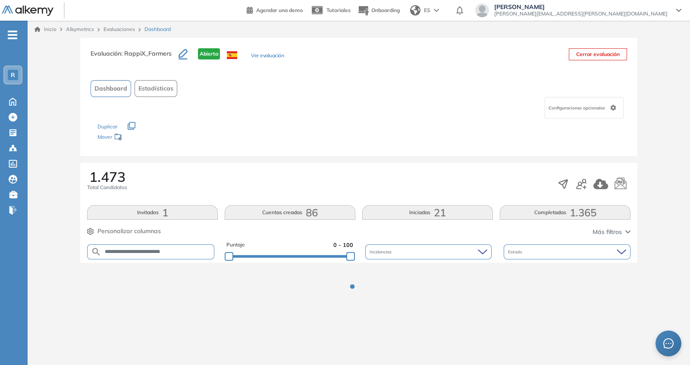
click at [316, 138] on div "Los siguientes tests ya no están disponibles o tienen una nueva versión Revisa …" at bounding box center [359, 132] width 523 height 27
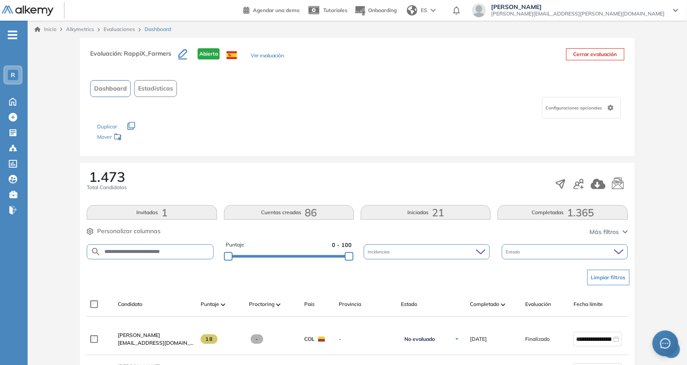
scroll to position [126, 0]
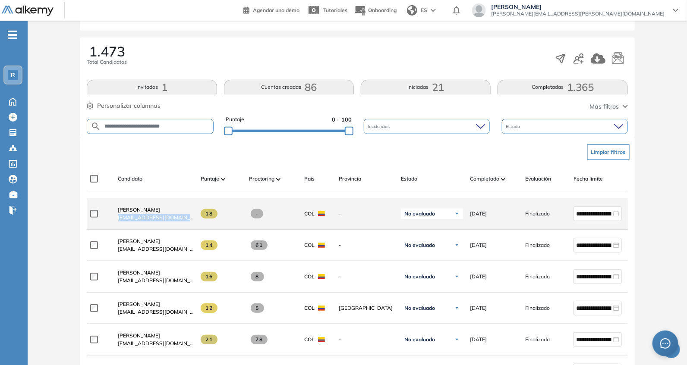
drag, startPoint x: 144, startPoint y: 223, endPoint x: 189, endPoint y: 221, distance: 44.9
click at [189, 221] on div "[PERSON_NAME] [EMAIL_ADDRESS][DOMAIN_NAME]" at bounding box center [152, 213] width 83 height 29
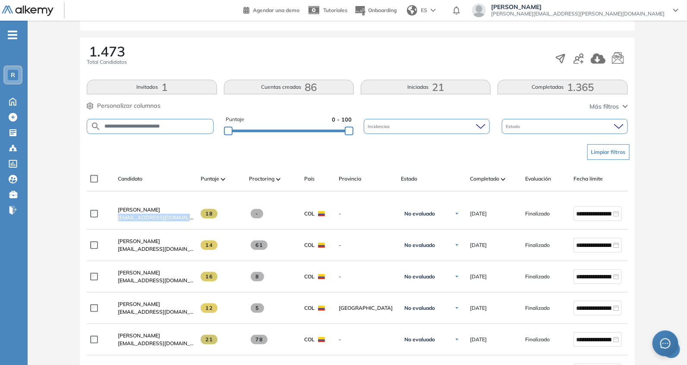
drag, startPoint x: 186, startPoint y: 172, endPoint x: 225, endPoint y: 169, distance: 39.8
click at [187, 173] on div "Candidato Puntaje Proctoring País Provincia Estado Completado Evaluación Fecha …" at bounding box center [357, 179] width 541 height 25
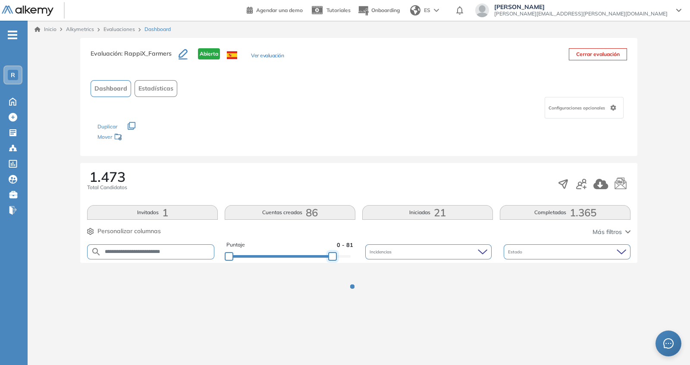
drag, startPoint x: 332, startPoint y: 259, endPoint x: 381, endPoint y: 239, distance: 52.8
click at [380, 255] on div "**********" at bounding box center [359, 252] width 544 height 22
click at [367, 186] on div "1.473 Total Candidatos" at bounding box center [359, 184] width 544 height 28
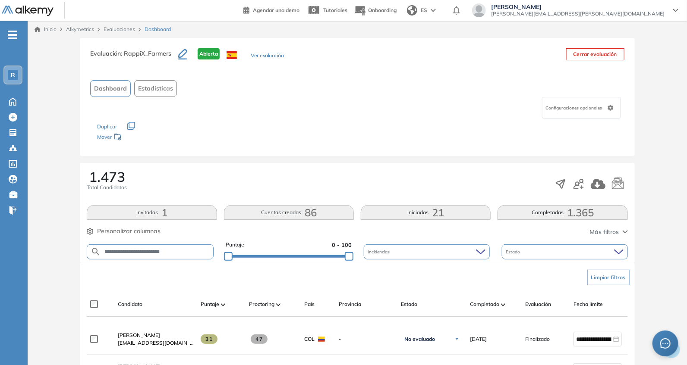
scroll to position [126, 0]
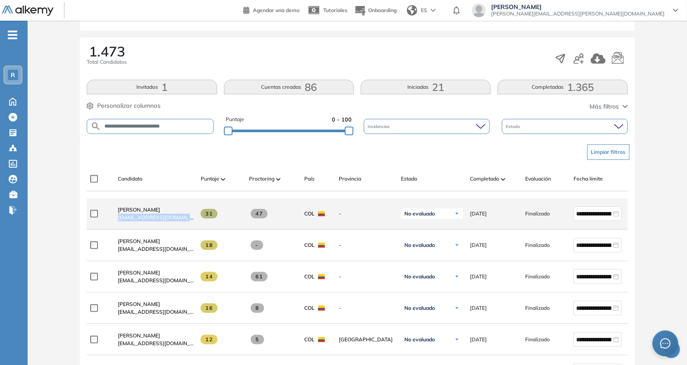
drag, startPoint x: 116, startPoint y: 223, endPoint x: 194, endPoint y: 224, distance: 77.2
click at [194, 224] on div "**********" at bounding box center [377, 213] width 580 height 31
